Goal: Information Seeking & Learning: Learn about a topic

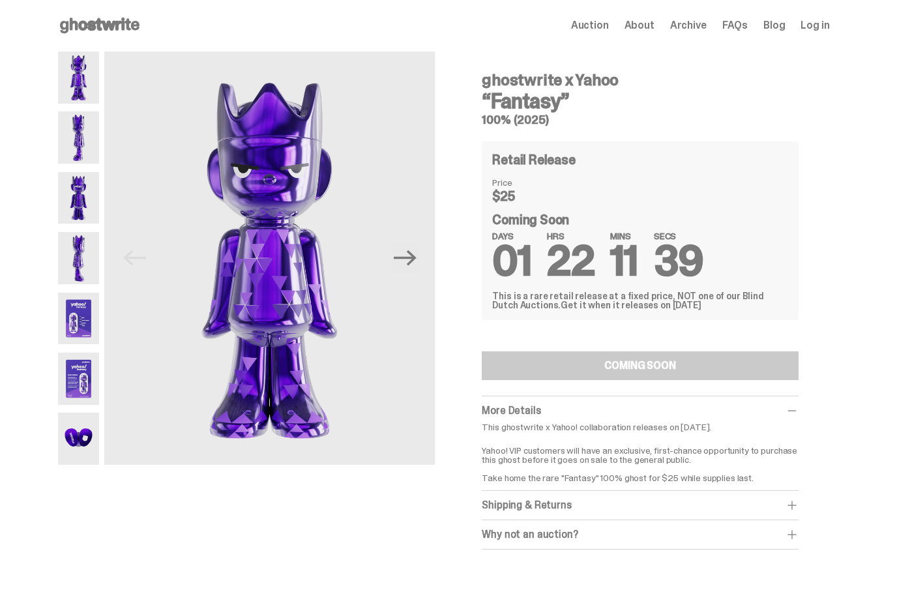
scroll to position [37, 0]
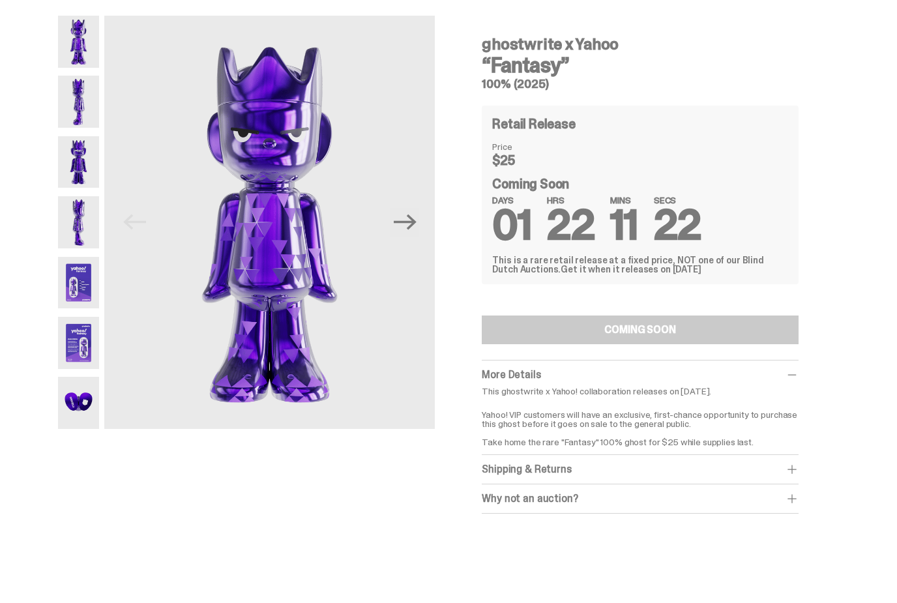
click at [86, 94] on img at bounding box center [79, 102] width 42 height 52
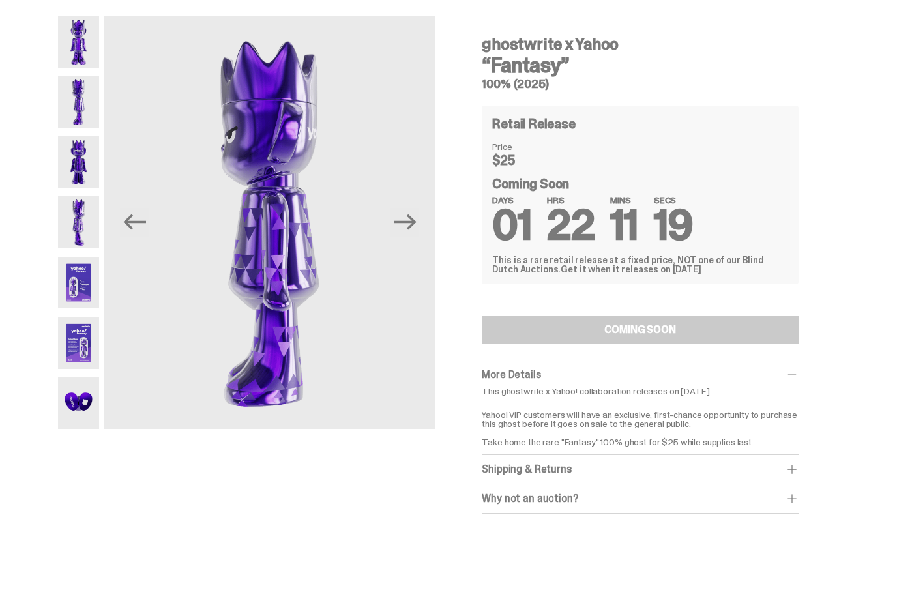
click at [78, 166] on img at bounding box center [79, 162] width 42 height 52
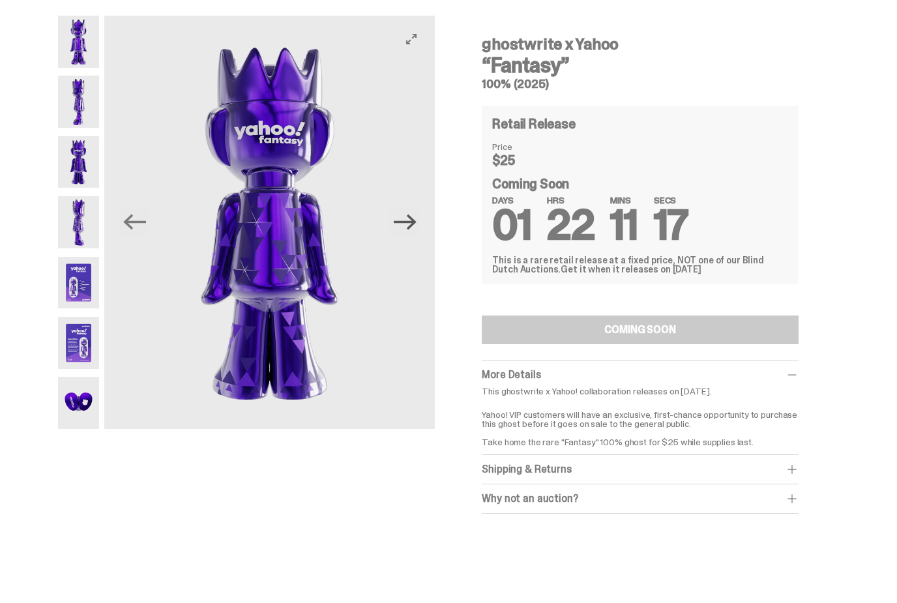
click at [417, 214] on icon "Next" at bounding box center [405, 222] width 23 height 23
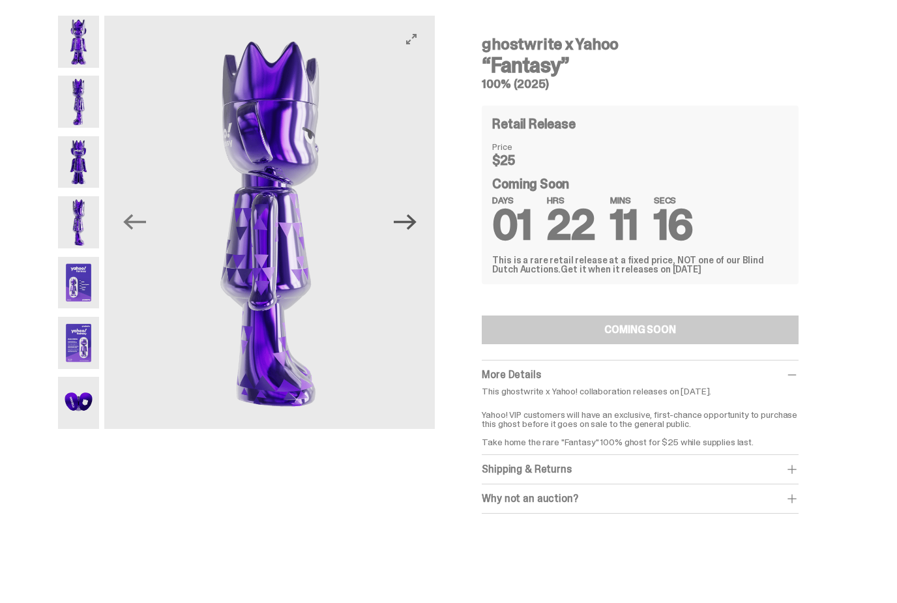
click at [419, 217] on button "Next" at bounding box center [405, 222] width 29 height 29
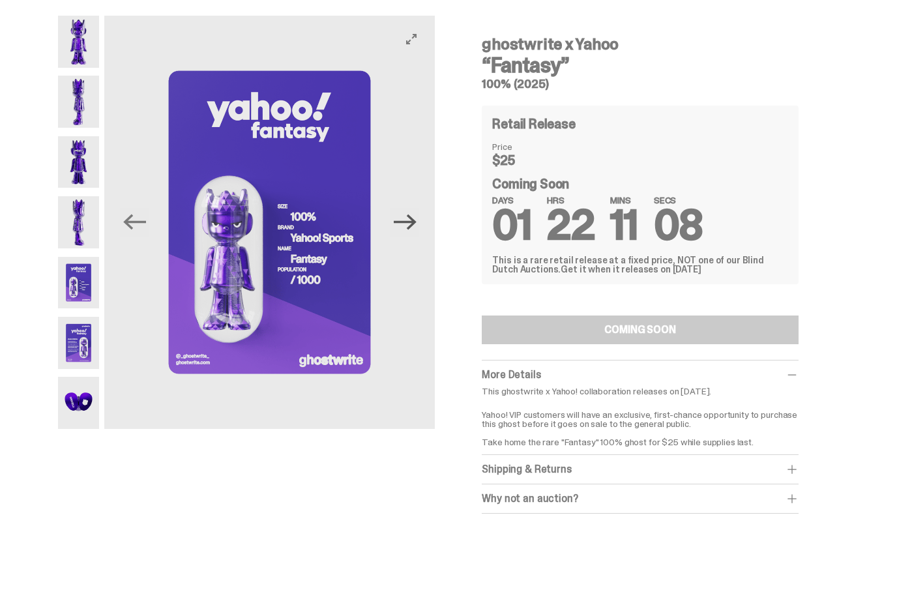
click at [417, 224] on icon "Next" at bounding box center [405, 222] width 23 height 23
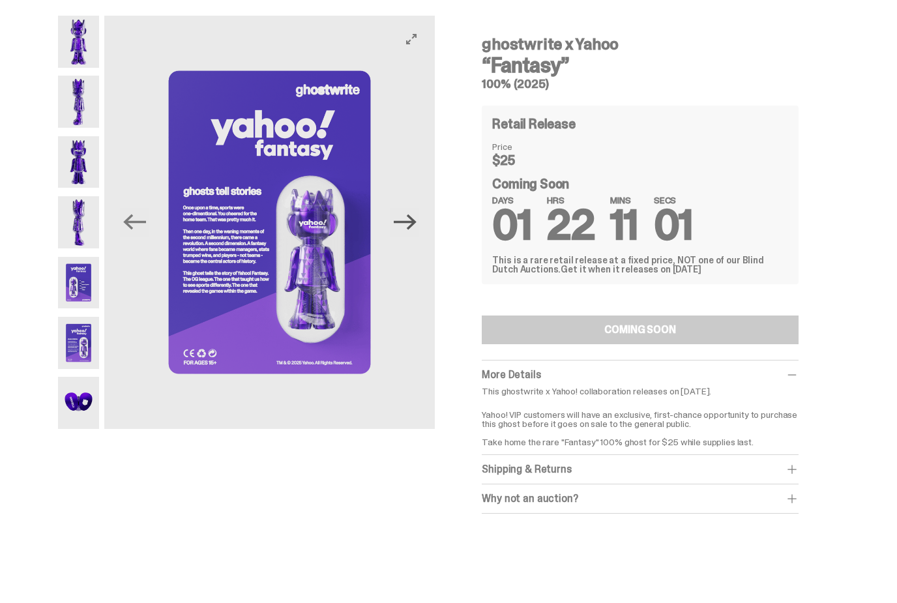
click at [417, 223] on icon "Next" at bounding box center [405, 223] width 23 height 16
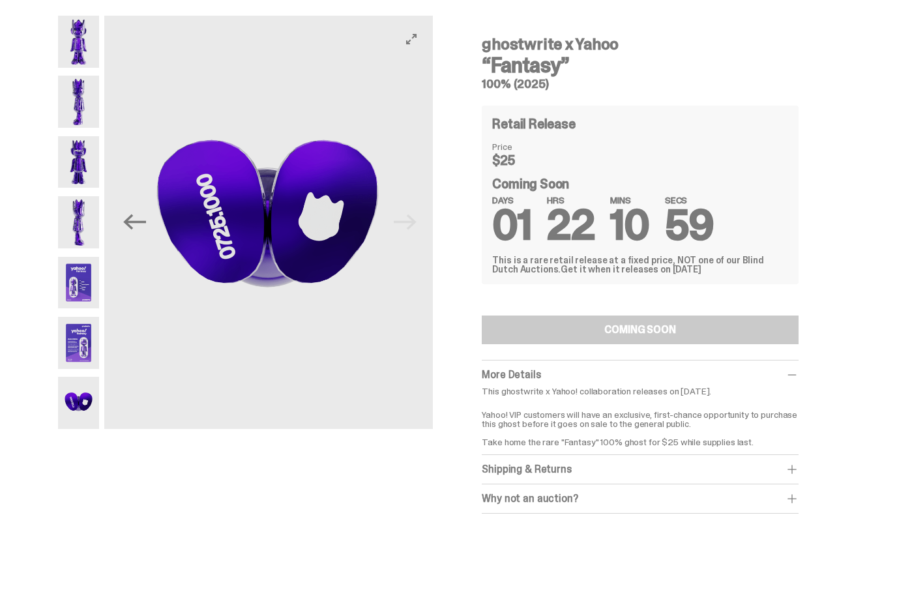
click at [413, 222] on img at bounding box center [267, 222] width 331 height 413
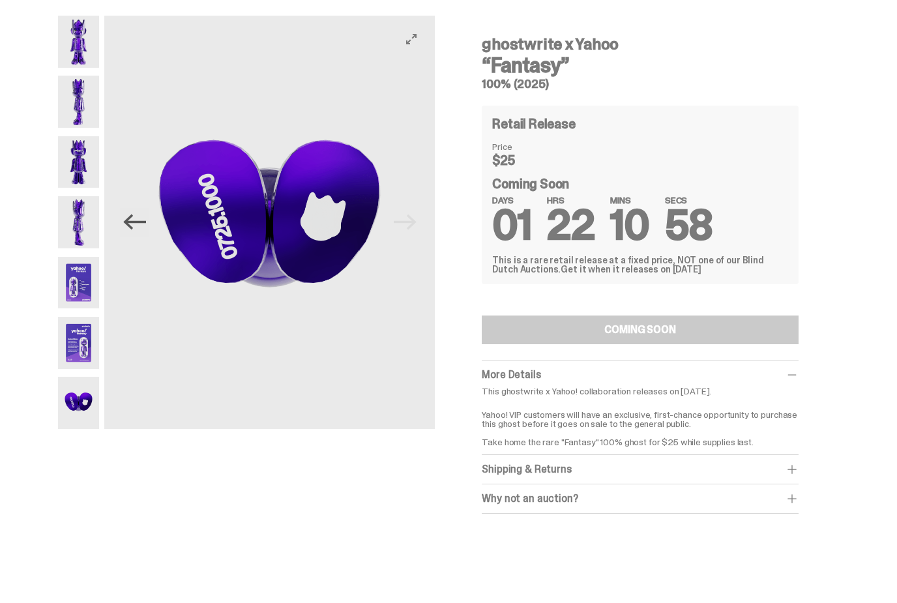
scroll to position [36, 0]
click at [82, 37] on img at bounding box center [79, 42] width 42 height 52
